Goal: Task Accomplishment & Management: Manage account settings

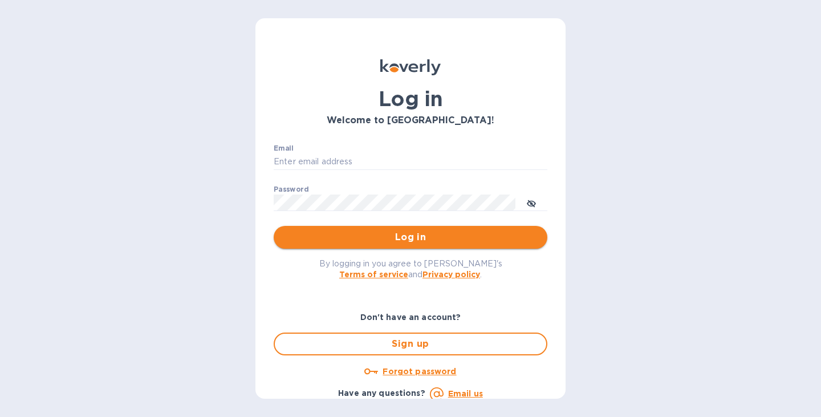
type input "[PERSON_NAME][EMAIL_ADDRESS][DOMAIN_NAME]"
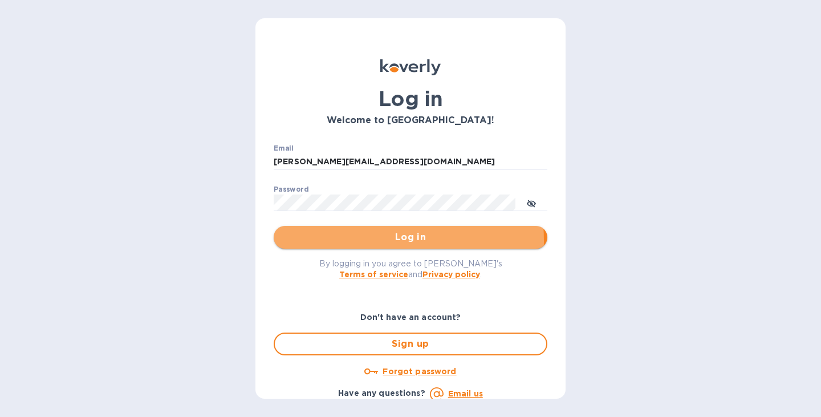
click at [367, 240] on span "Log in" at bounding box center [410, 237] width 255 height 14
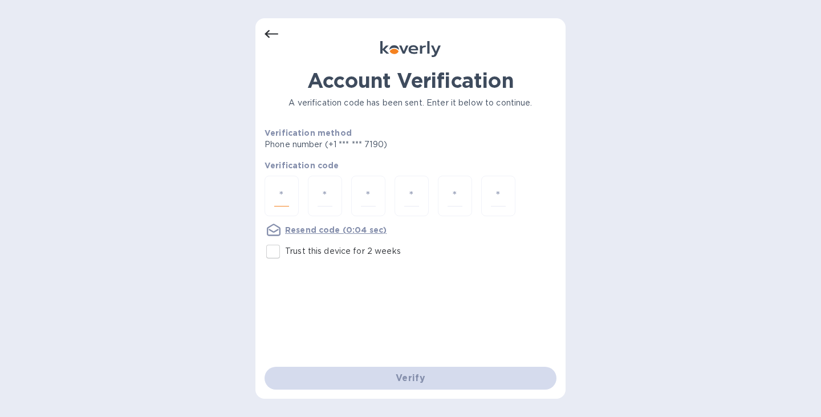
click at [276, 193] on input "number" at bounding box center [281, 195] width 15 height 21
type input "4"
type input "3"
type input "2"
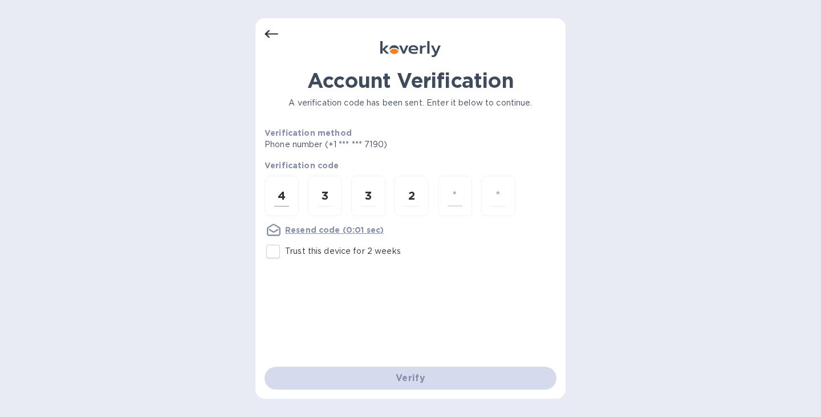
type input "6"
type input "3"
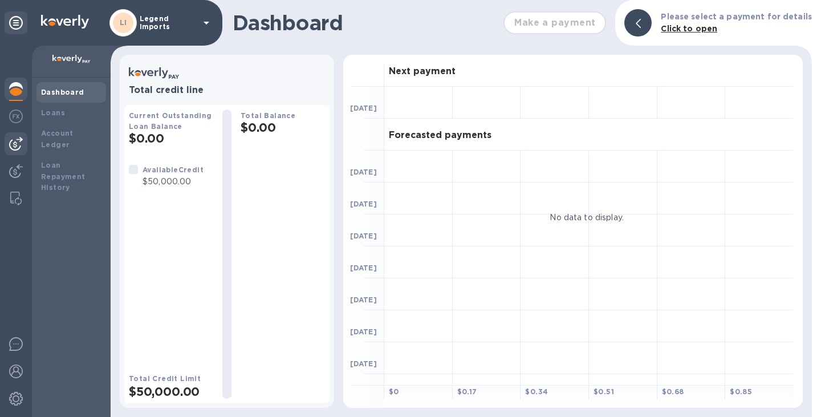
click at [16, 134] on div at bounding box center [16, 143] width 23 height 23
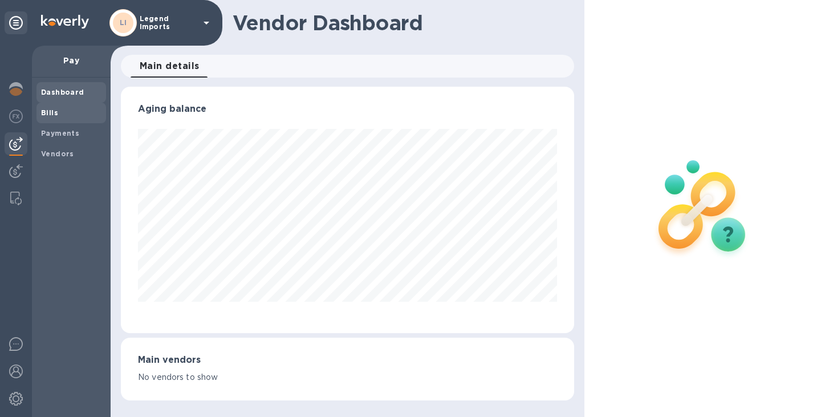
scroll to position [569556, 569353]
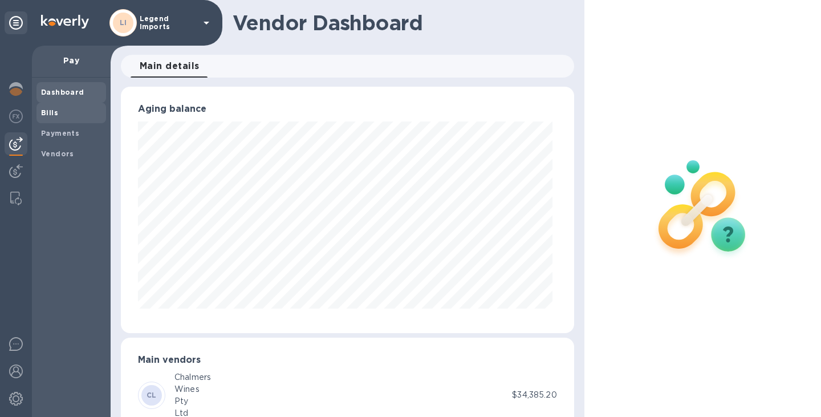
click at [46, 113] on b "Bills" at bounding box center [49, 112] width 17 height 9
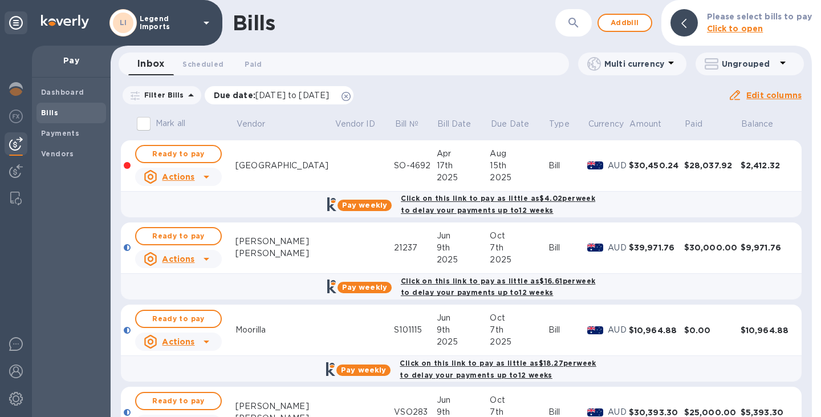
click at [350, 96] on icon at bounding box center [345, 96] width 9 height 9
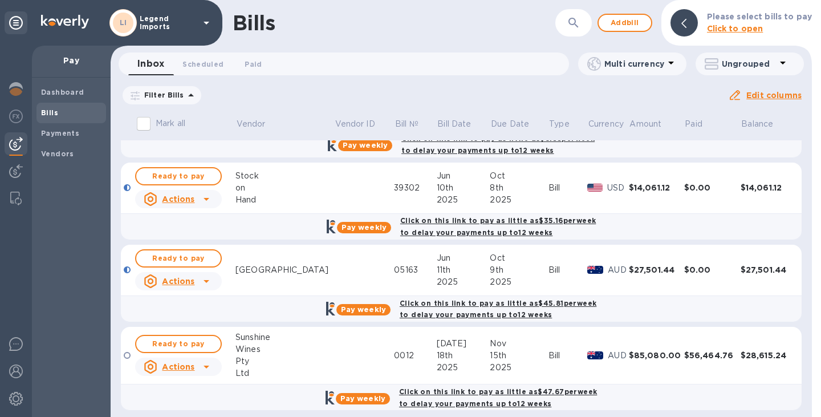
scroll to position [399, 0]
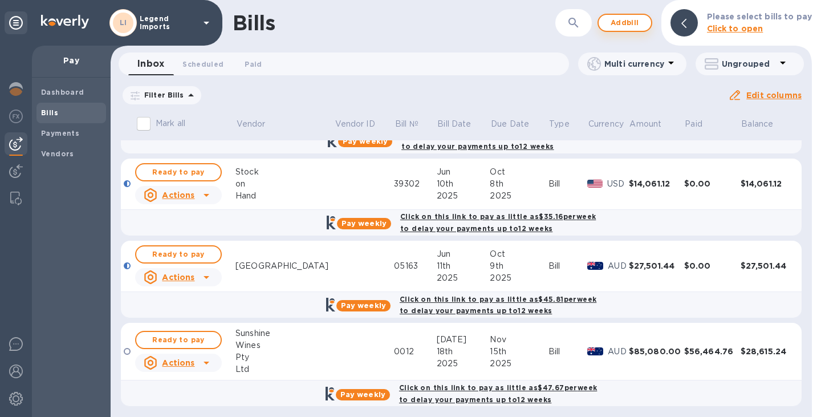
click at [623, 18] on span "Add bill" at bounding box center [624, 23] width 34 height 14
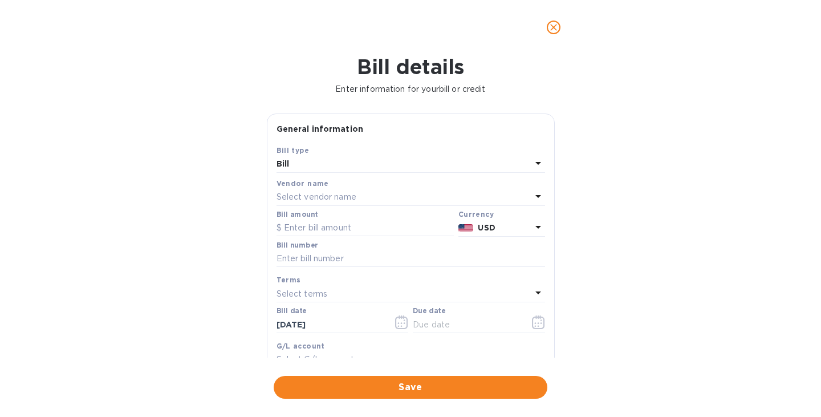
click at [352, 202] on p "Select vendor name" at bounding box center [316, 197] width 80 height 12
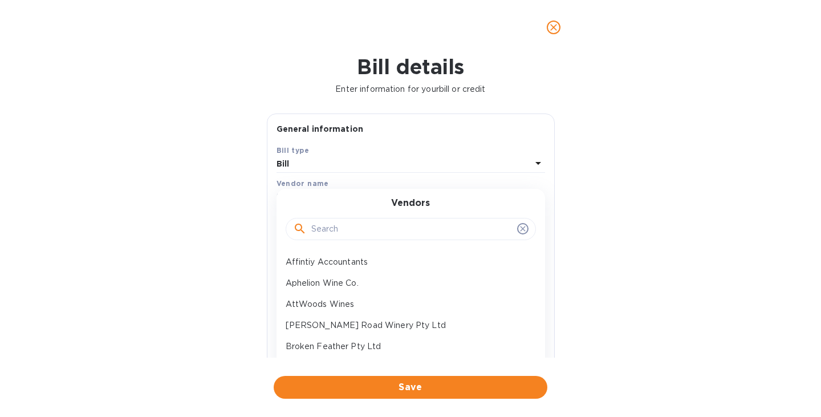
click at [349, 227] on input "text" at bounding box center [411, 229] width 201 height 17
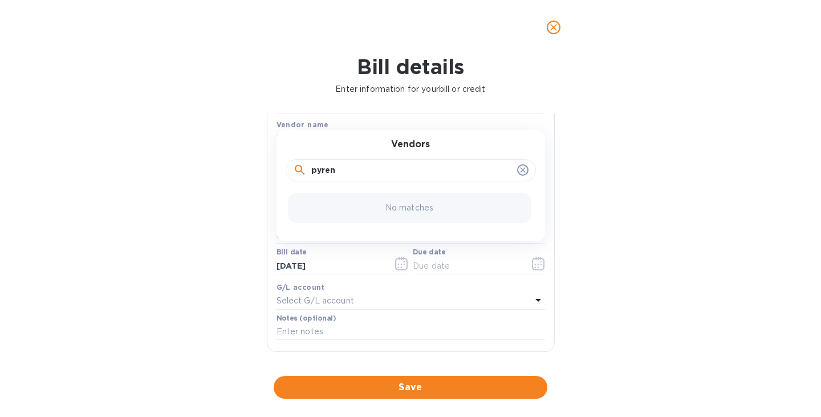
scroll to position [62, 0]
drag, startPoint x: 354, startPoint y: 169, endPoint x: 259, endPoint y: 171, distance: 95.2
click at [259, 171] on div "Bill details Enter information for your bill or credit General information Save…" at bounding box center [410, 236] width 821 height 362
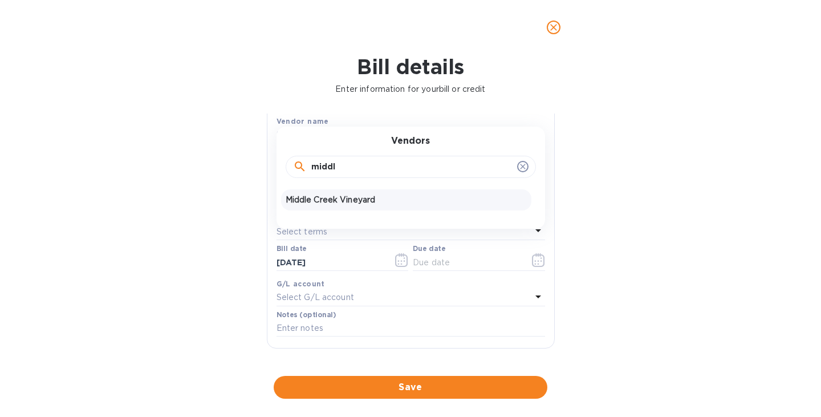
type input "middl"
click at [346, 203] on p "Middle Creek Vineyard" at bounding box center [405, 200] width 241 height 12
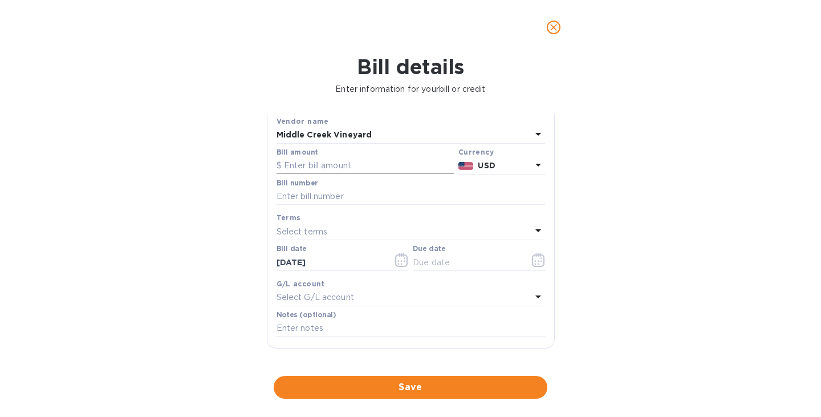
click at [340, 162] on input "text" at bounding box center [364, 165] width 177 height 17
type input "8,508.46"
type input "6456"
click at [435, 234] on div "Select terms" at bounding box center [403, 231] width 255 height 16
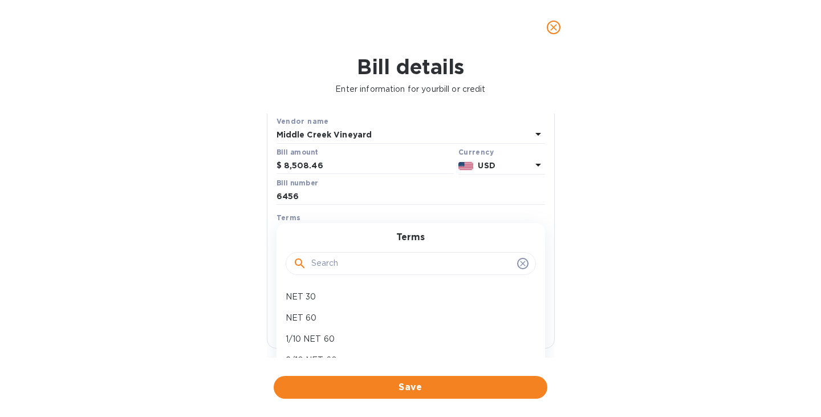
click at [409, 235] on h3 "Terms" at bounding box center [410, 237] width 28 height 11
click at [518, 264] on icon at bounding box center [522, 263] width 9 height 9
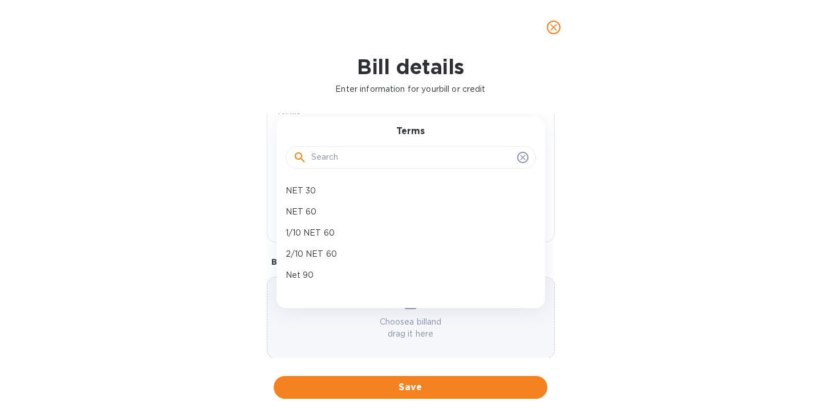
scroll to position [169, 0]
click at [231, 279] on div "Bill details Enter information for your bill or credit General information Save…" at bounding box center [410, 236] width 821 height 362
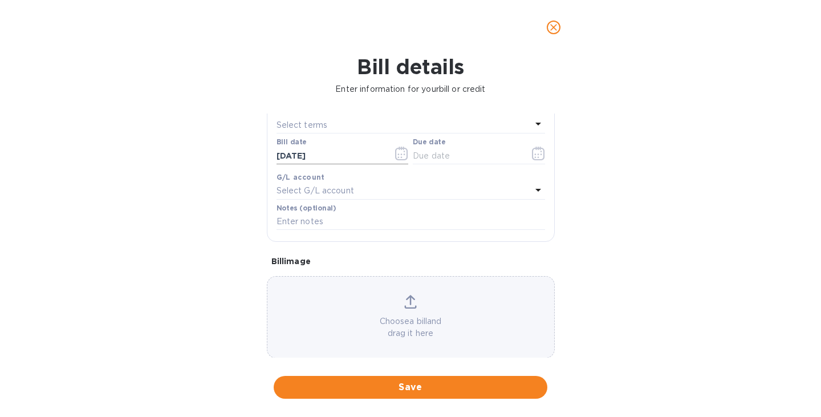
click at [395, 157] on icon "button" at bounding box center [401, 153] width 13 height 14
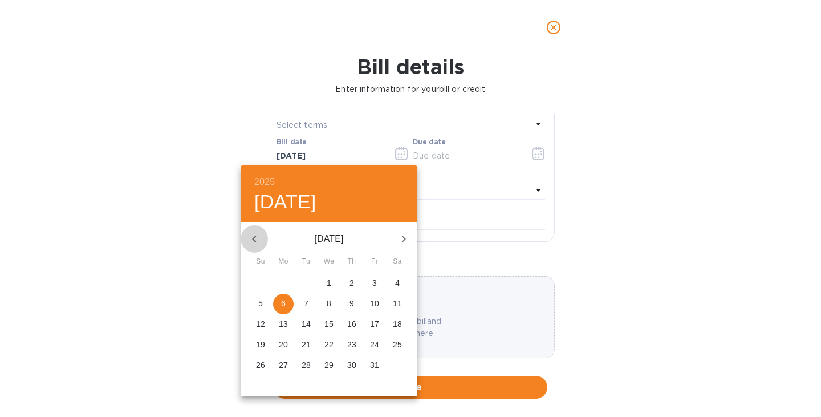
click at [249, 236] on icon "button" at bounding box center [254, 239] width 14 height 14
click at [350, 305] on p "12" at bounding box center [351, 302] width 9 height 11
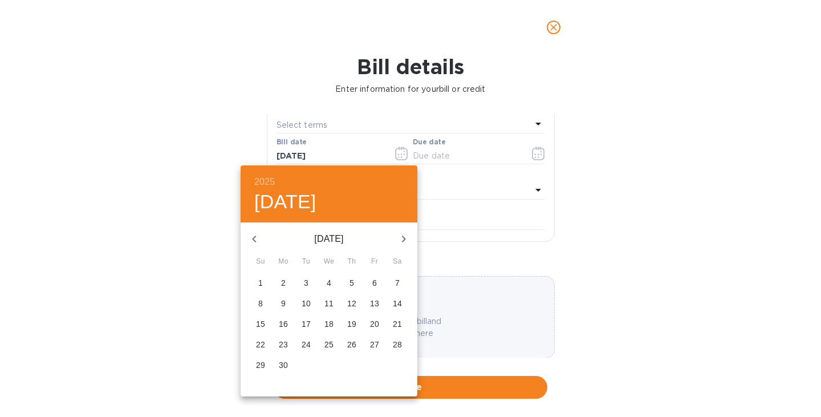
type input "[DATE]"
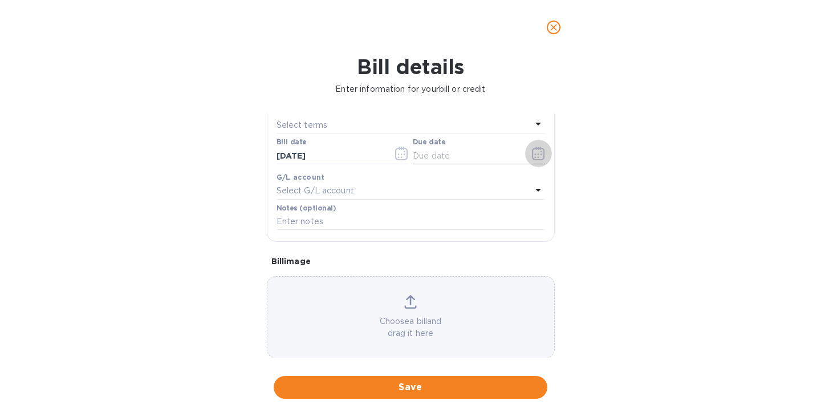
click at [532, 154] on icon "button" at bounding box center [538, 153] width 13 height 14
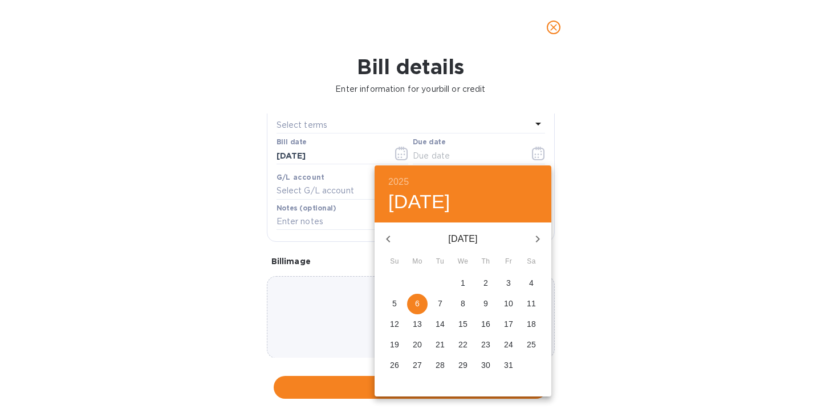
click at [416, 129] on div at bounding box center [410, 208] width 821 height 417
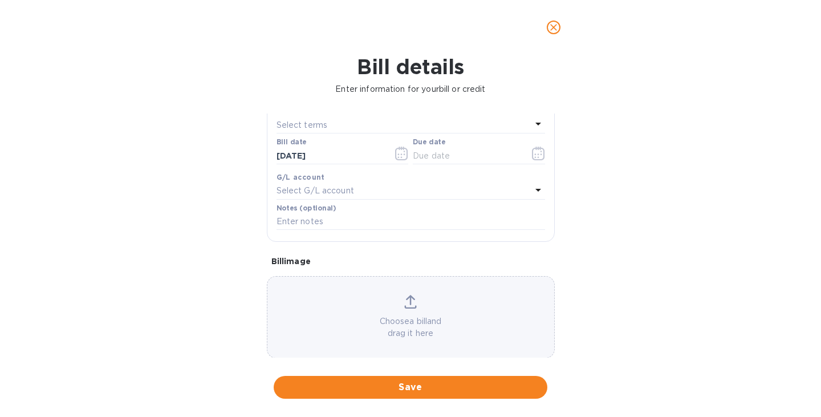
click at [416, 129] on div "Select terms" at bounding box center [403, 125] width 255 height 16
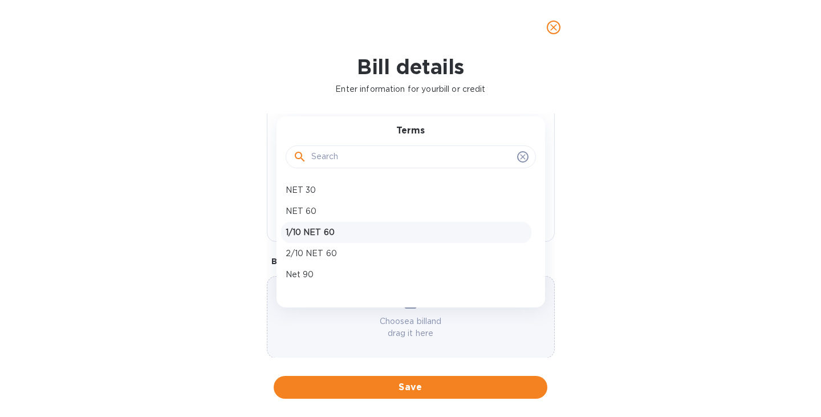
scroll to position [59, 0]
click at [325, 232] on p "Net 120" at bounding box center [405, 236] width 241 height 12
type input "[DATE]"
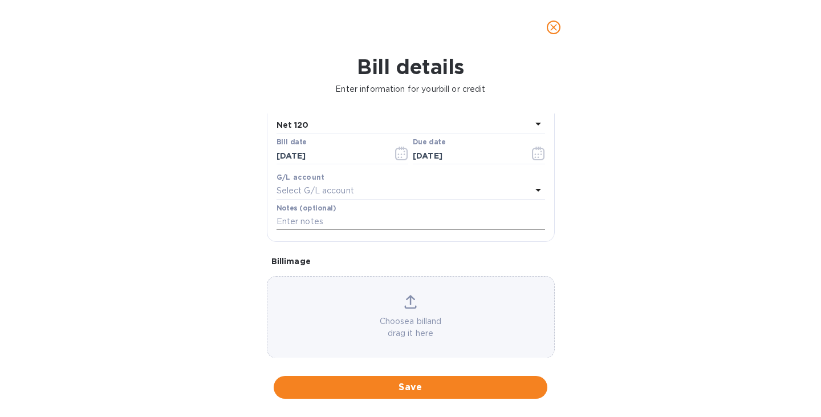
scroll to position [185, 0]
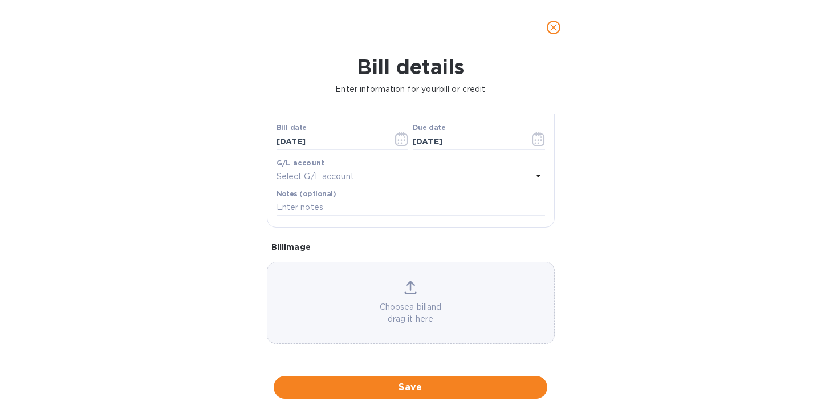
click at [376, 277] on div "Choose a bill and drag it here" at bounding box center [411, 303] width 288 height 82
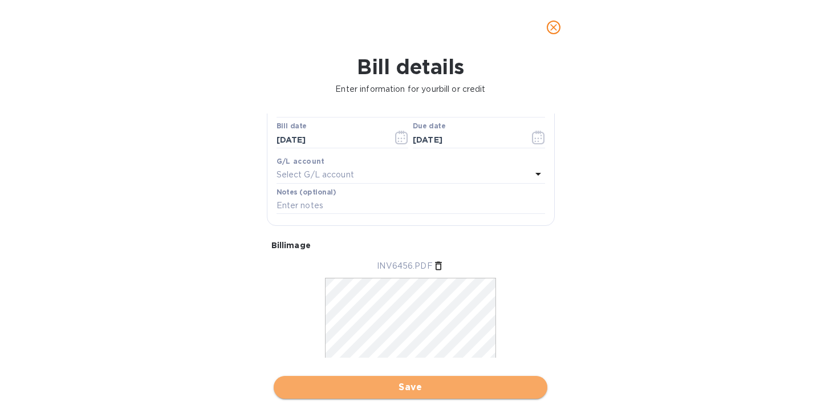
click at [459, 385] on span "Save" at bounding box center [410, 387] width 255 height 14
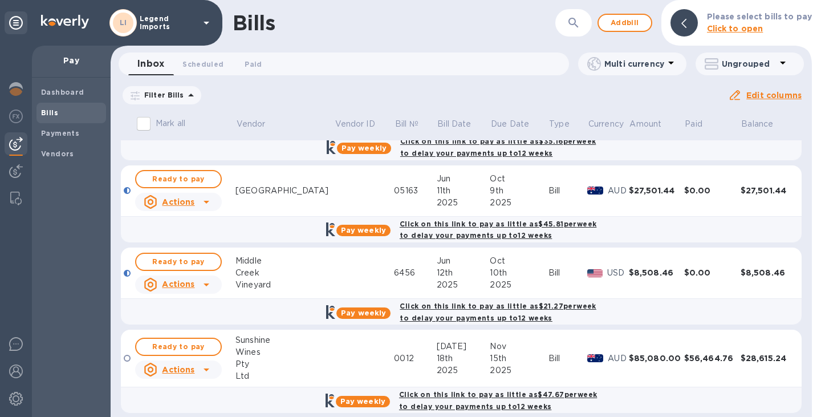
scroll to position [474, 0]
click at [528, 279] on div "2025" at bounding box center [518, 285] width 58 height 12
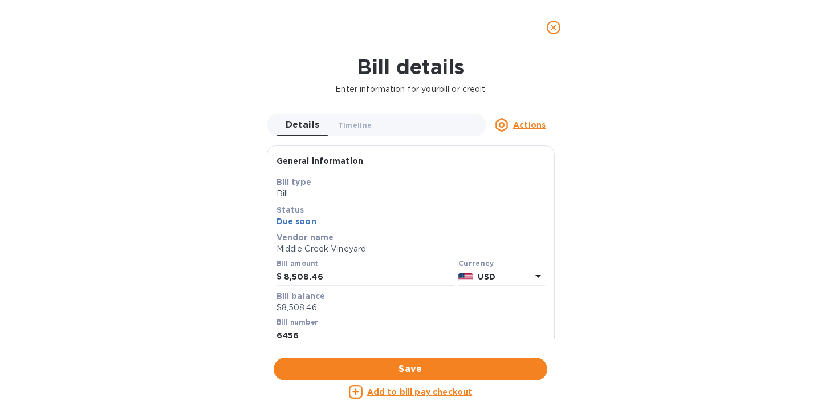
click at [514, 267] on div "Currency" at bounding box center [501, 263] width 87 height 12
click at [521, 274] on p "USD" at bounding box center [503, 277] width 53 height 12
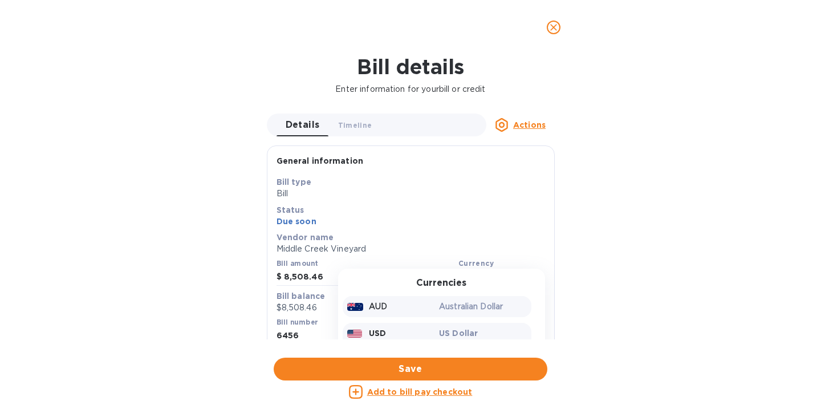
click at [463, 306] on p "Australian Dollar" at bounding box center [483, 306] width 88 height 12
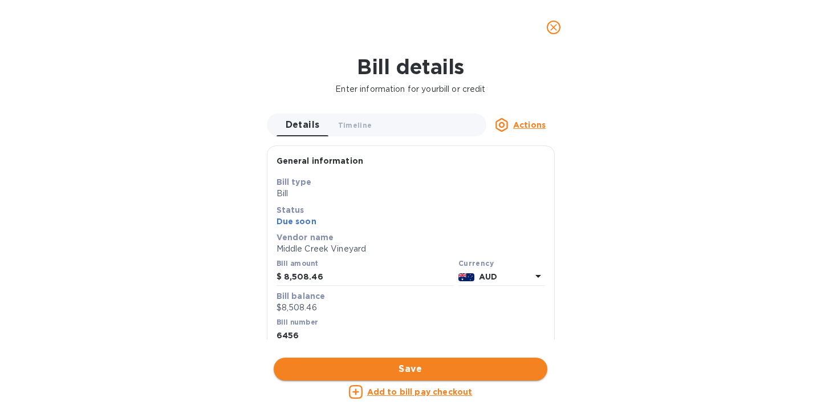
click at [438, 374] on span "Save" at bounding box center [410, 369] width 255 height 14
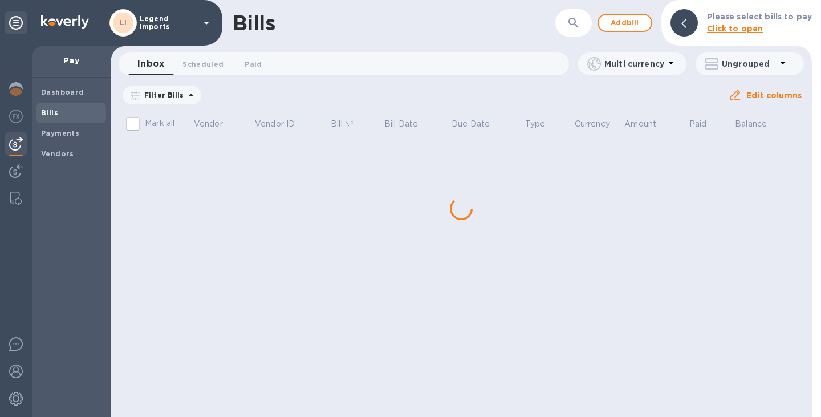
scroll to position [0, 0]
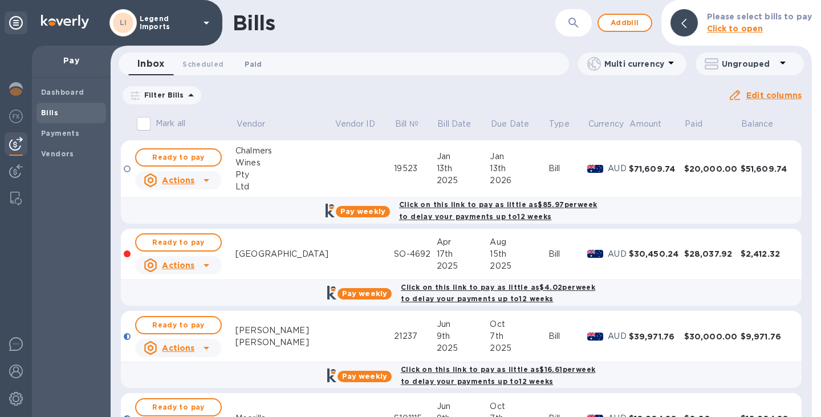
click at [254, 63] on span "Paid 0" at bounding box center [252, 64] width 17 height 12
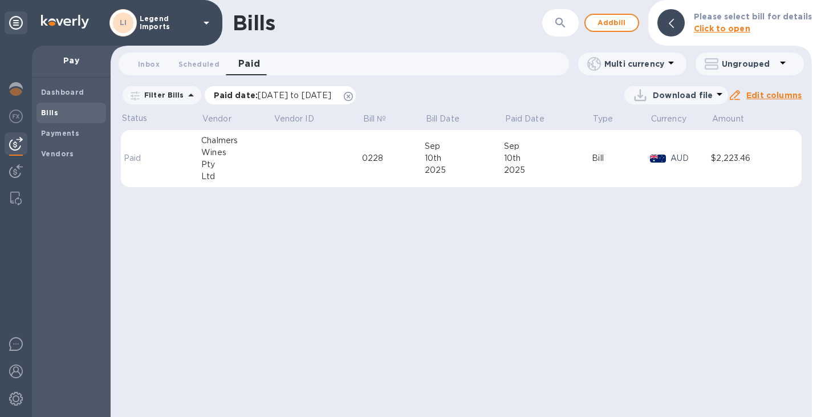
click at [353, 92] on icon at bounding box center [348, 96] width 9 height 9
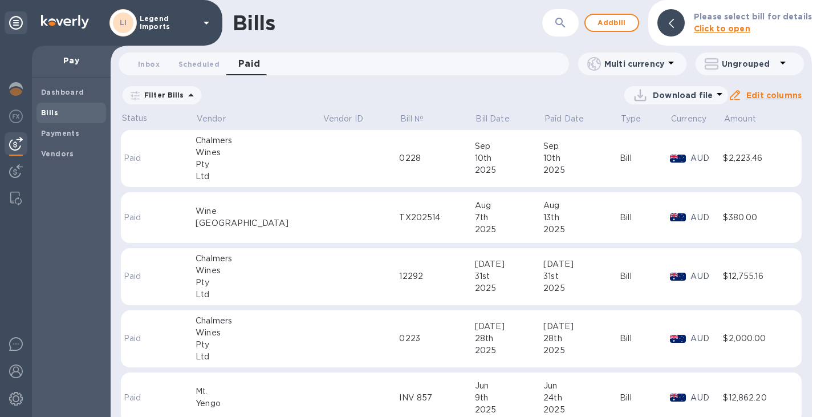
click at [188, 96] on icon at bounding box center [191, 94] width 6 height 3
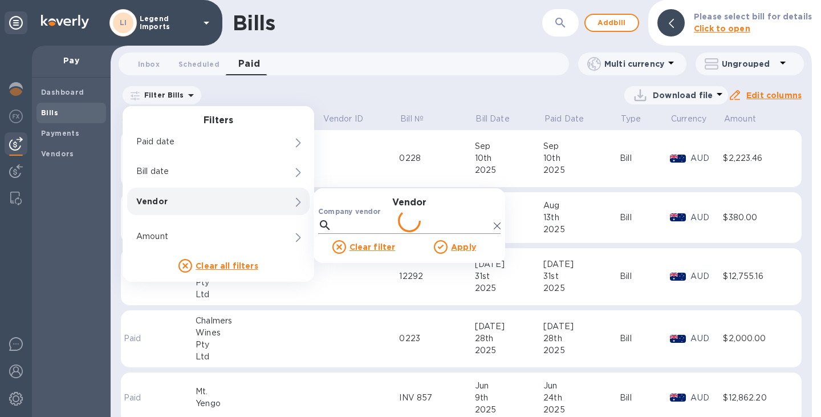
click at [343, 227] on input "Company vendor" at bounding box center [412, 225] width 153 height 17
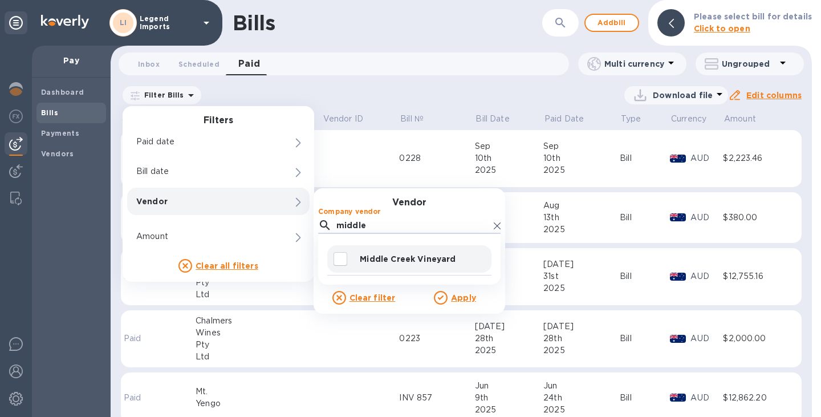
type input "middle"
click at [400, 261] on p "Middle Creek Vineyard" at bounding box center [423, 258] width 127 height 11
checkbox input "true"
click at [451, 297] on u "Apply" at bounding box center [463, 297] width 25 height 9
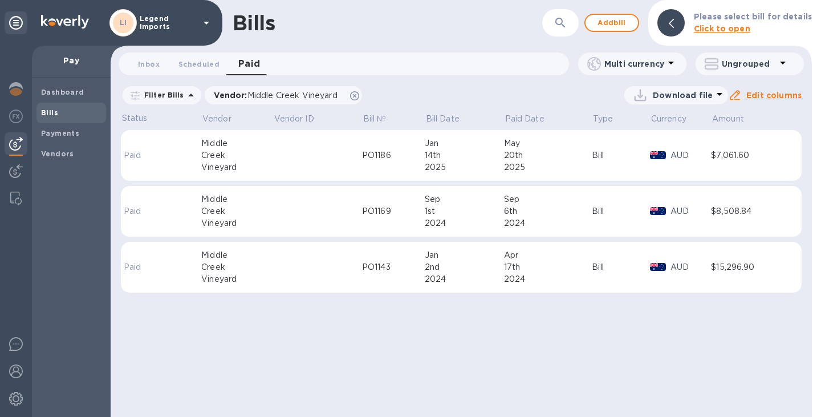
click at [326, 161] on td at bounding box center [317, 155] width 89 height 51
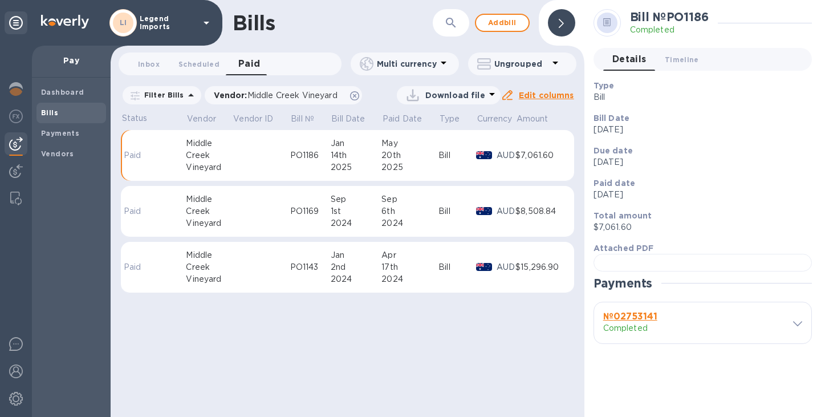
scroll to position [154, 0]
click at [68, 113] on span "Bills" at bounding box center [71, 112] width 60 height 11
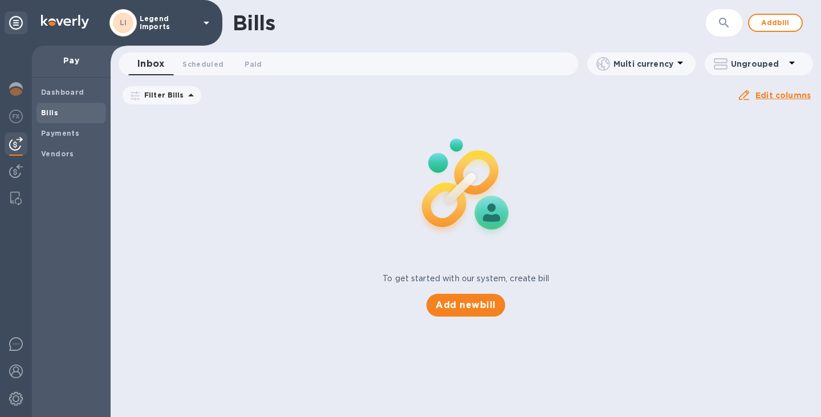
click at [0, 0] on div "Due date : [DATE] to [DATE]" at bounding box center [0, 0] width 0 height 0
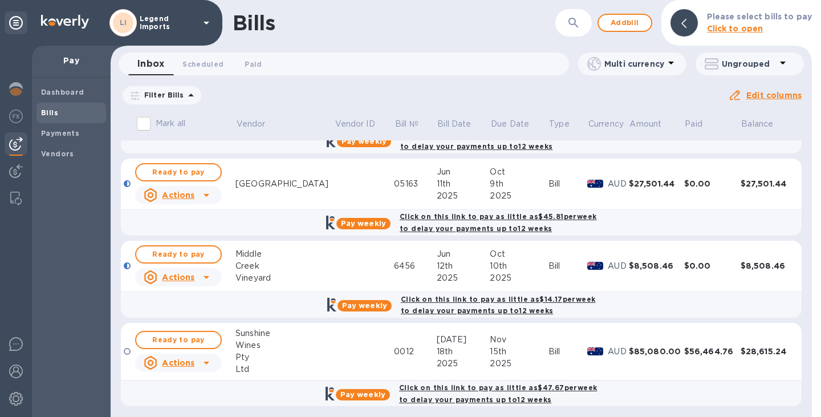
scroll to position [393, 0]
click at [360, 264] on td at bounding box center [364, 265] width 60 height 51
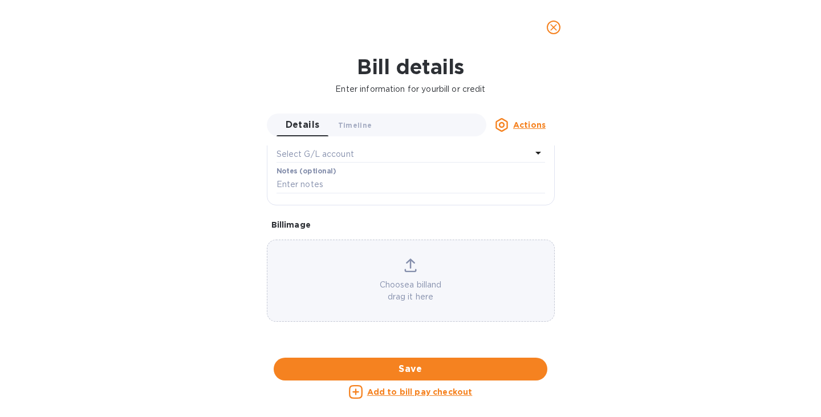
scroll to position [666, 0]
click at [533, 121] on u "Actions" at bounding box center [529, 124] width 32 height 9
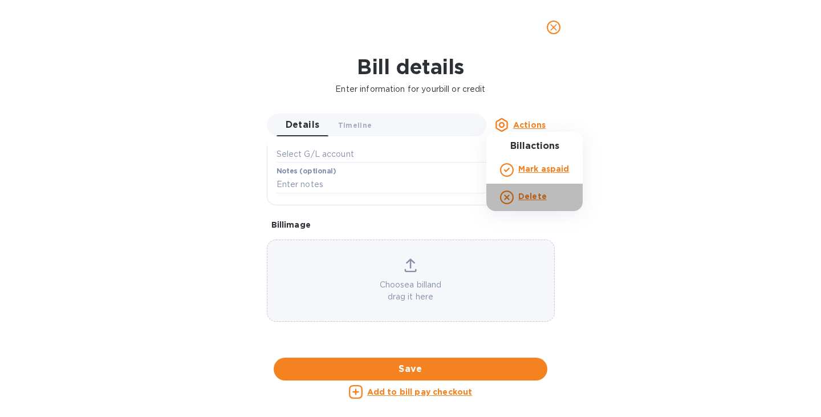
click at [532, 201] on b "Delete" at bounding box center [532, 195] width 28 height 9
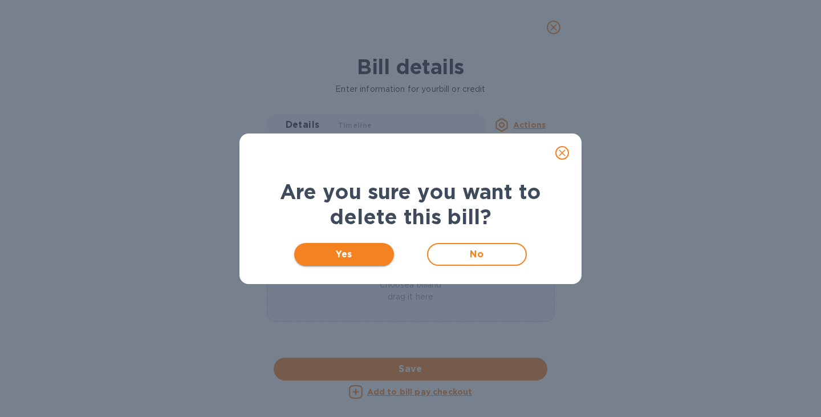
click at [341, 248] on span "Yes" at bounding box center [343, 254] width 81 height 14
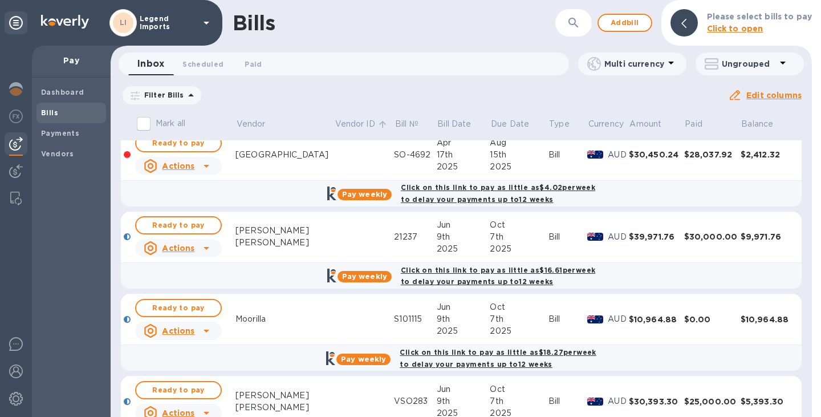
scroll to position [0, 0]
